Goal: Task Accomplishment & Management: Complete application form

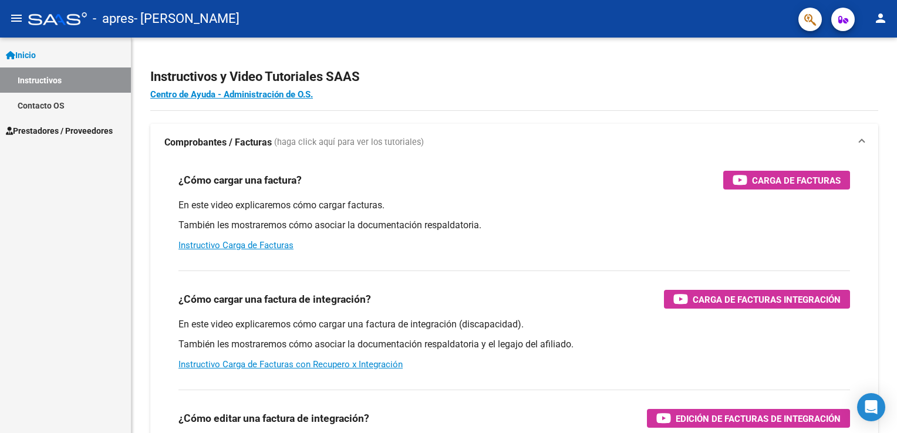
click at [56, 143] on link "Prestadores / Proveedores" at bounding box center [65, 130] width 131 height 25
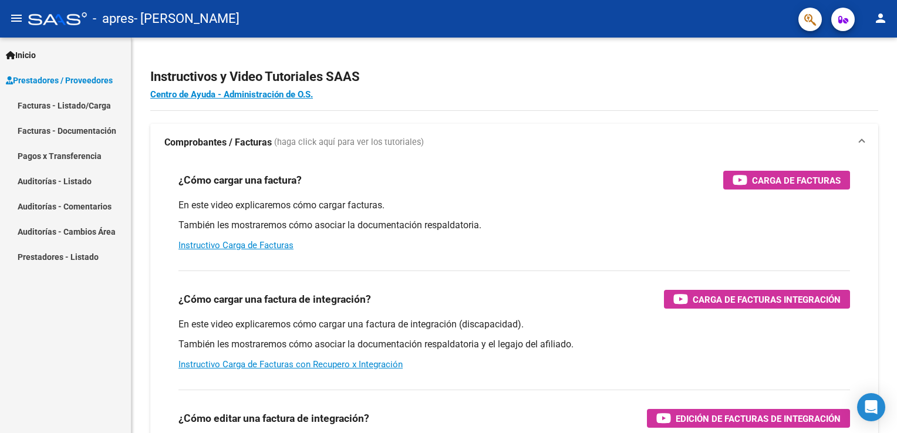
click at [90, 100] on link "Facturas - Listado/Carga" at bounding box center [65, 105] width 131 height 25
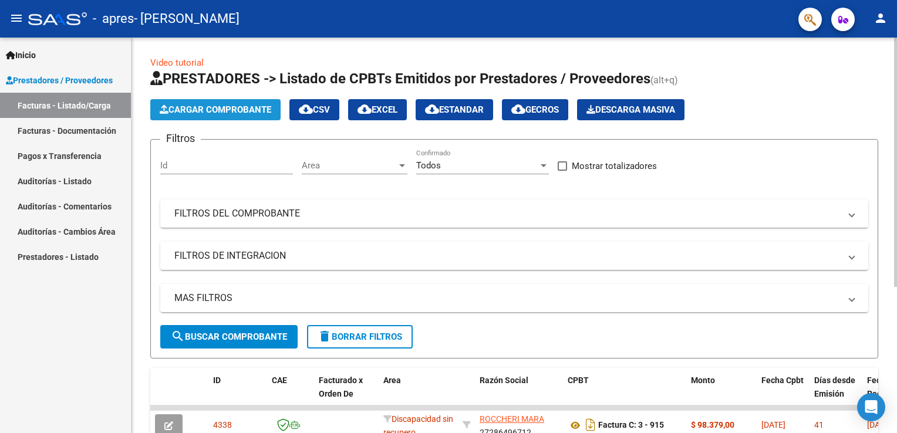
click at [256, 110] on span "Cargar Comprobante" at bounding box center [215, 109] width 111 height 11
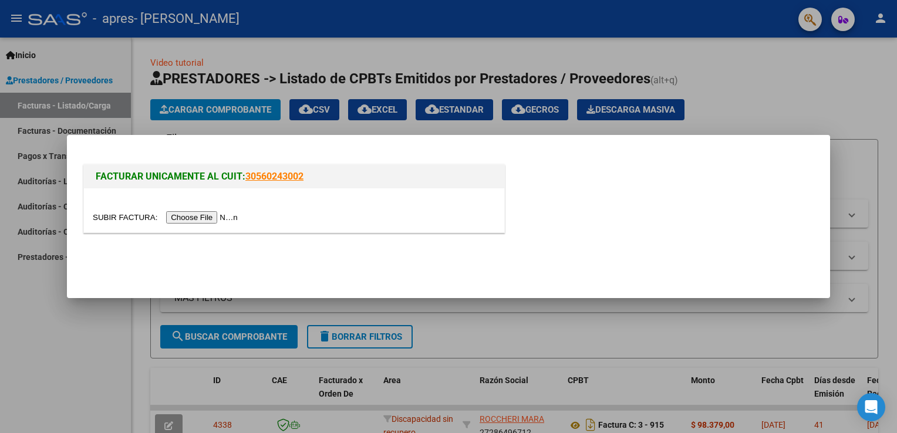
click at [192, 217] on input "file" at bounding box center [167, 217] width 148 height 12
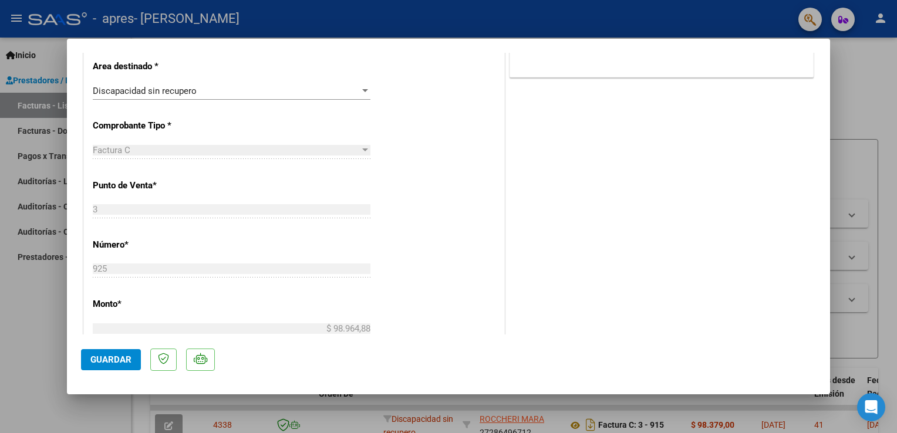
scroll to position [293, 0]
click at [200, 95] on div "Discapacidad sin recupero Seleccionar Area" at bounding box center [232, 90] width 278 height 18
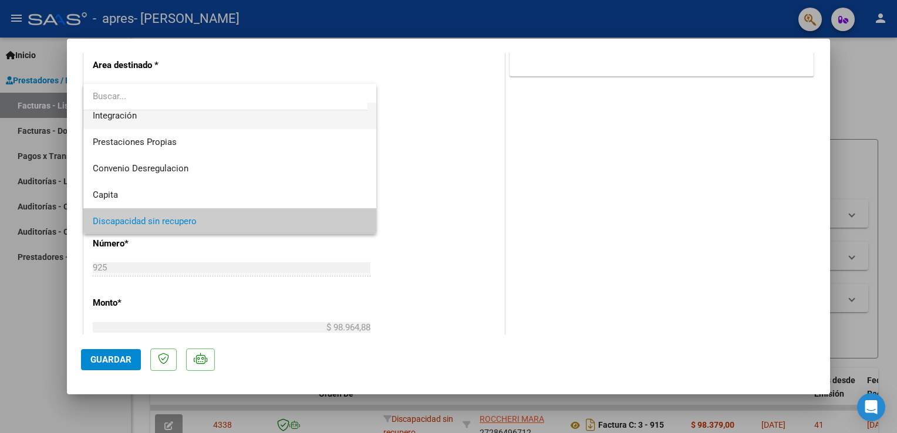
click at [199, 116] on span "Integración" at bounding box center [230, 116] width 275 height 26
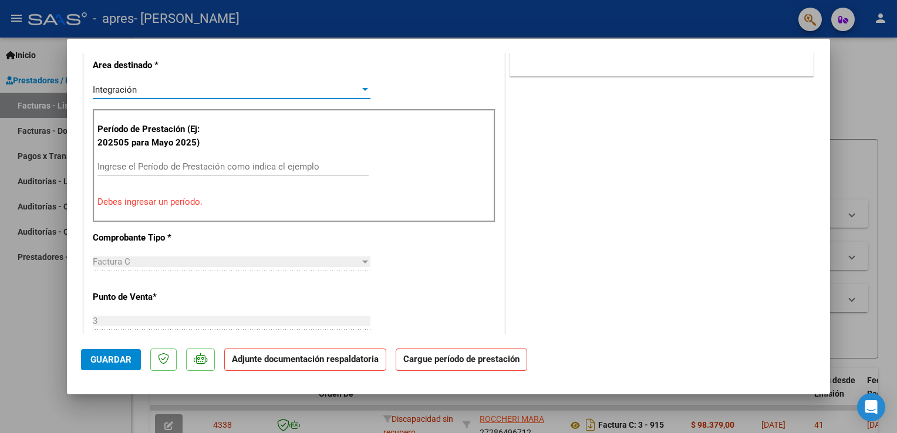
scroll to position [79, 0]
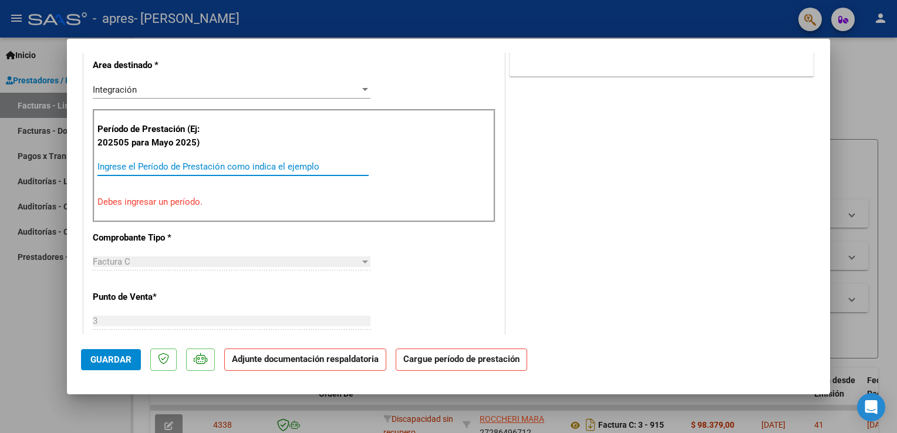
click at [192, 164] on input "Ingrese el Período de Prestación como indica el ejemplo" at bounding box center [232, 166] width 271 height 11
type input "0"
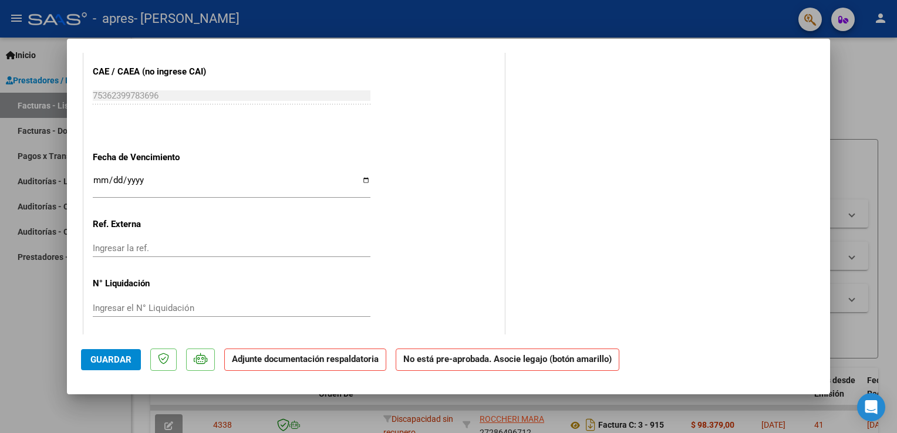
scroll to position [736, 0]
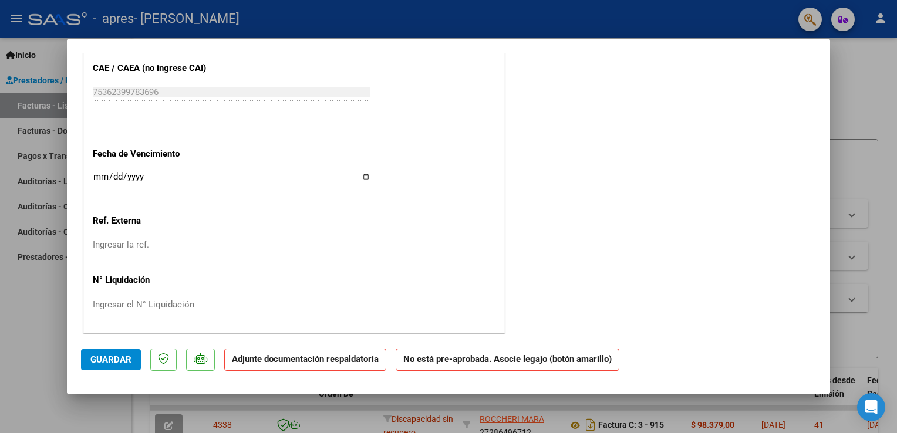
type input "202508"
click at [120, 357] on span "Guardar" at bounding box center [110, 359] width 41 height 11
click at [106, 359] on span "Guardar" at bounding box center [110, 359] width 41 height 11
click at [130, 353] on button "Guardar" at bounding box center [111, 359] width 60 height 21
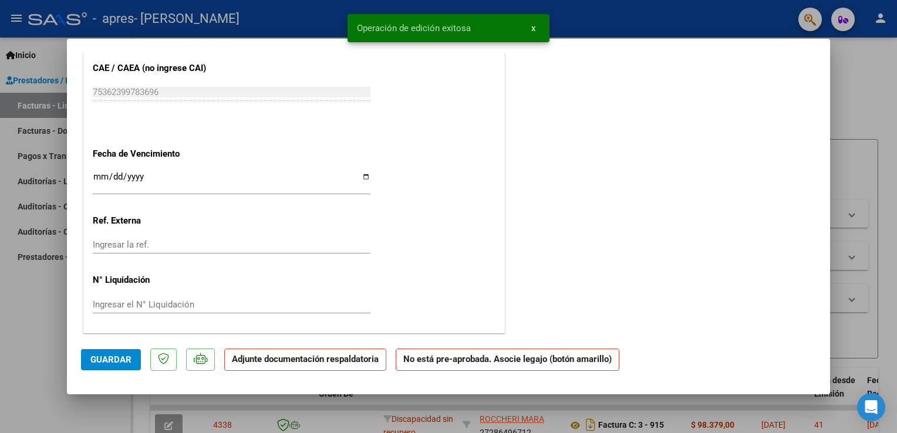
click at [847, 146] on div at bounding box center [448, 216] width 897 height 433
type input "$ 0,00"
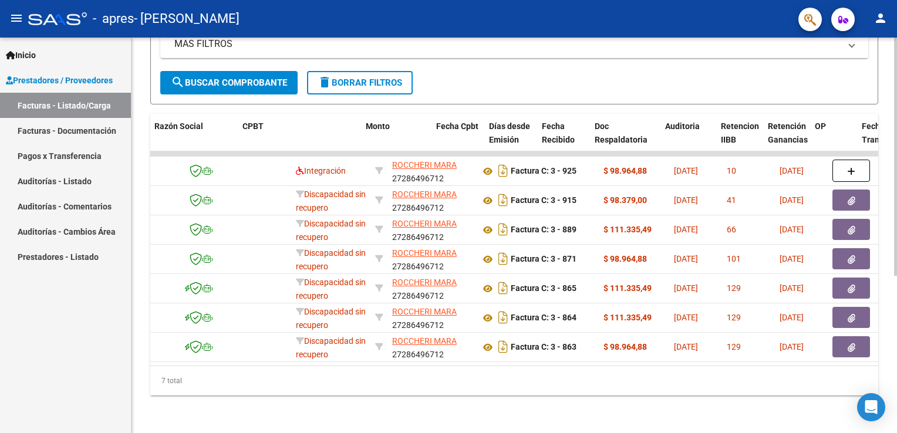
scroll to position [0, 325]
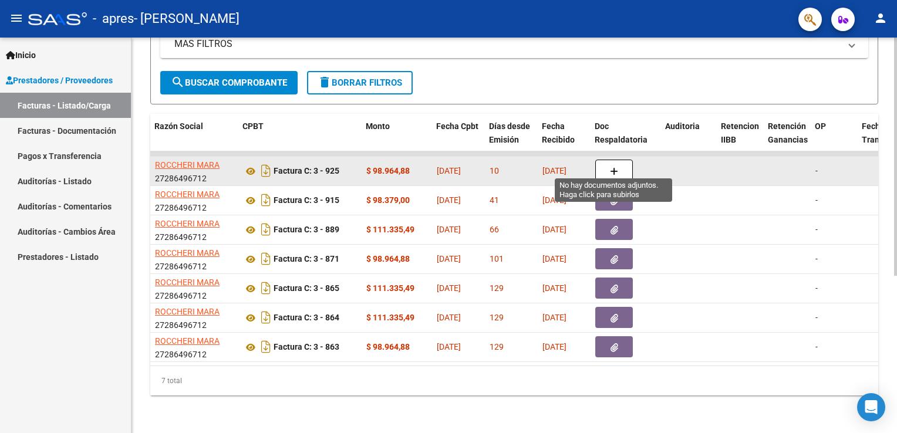
click at [606, 160] on button "button" at bounding box center [614, 171] width 38 height 22
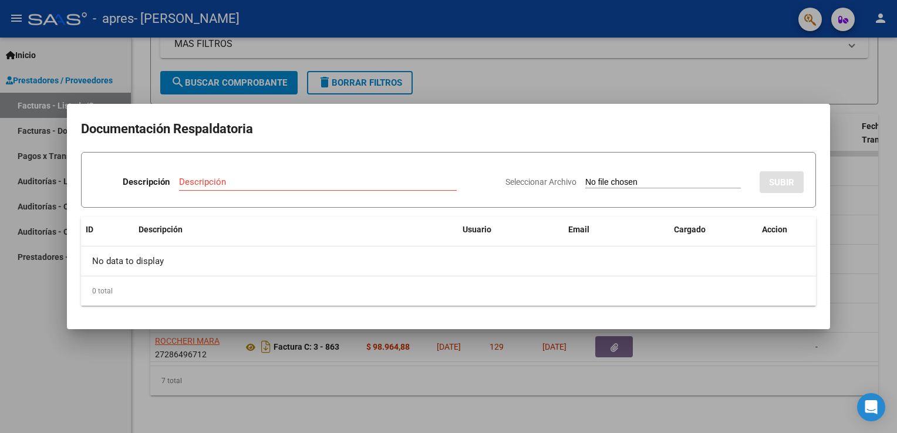
click at [623, 179] on input "Seleccionar Archivo" at bounding box center [663, 182] width 156 height 11
type input "C:\fakepath\planilla [PERSON_NAME].jpg"
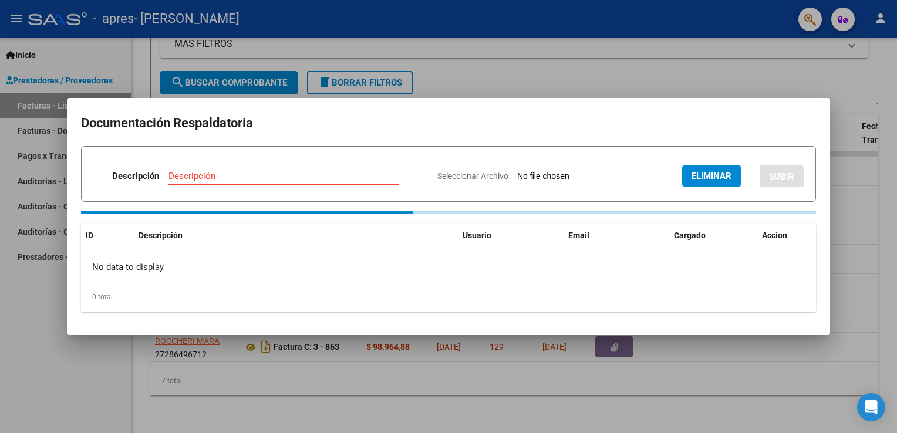
click at [268, 174] on input "Descripción" at bounding box center [283, 176] width 231 height 11
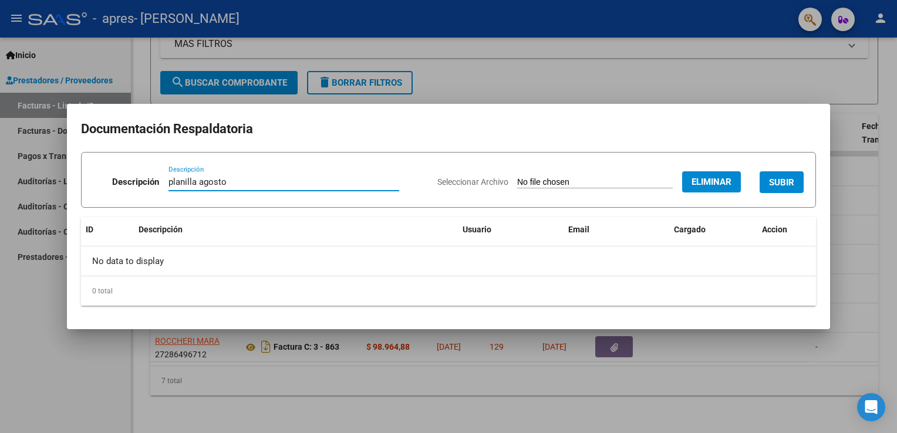
type input "planilla agosto"
click at [793, 180] on span "SUBIR" at bounding box center [781, 182] width 25 height 11
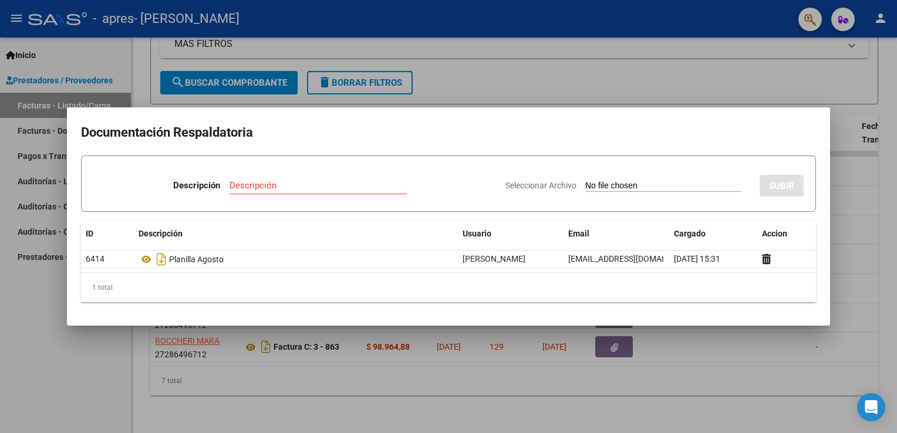
click at [681, 89] on div at bounding box center [448, 216] width 897 height 433
